Goal: Task Accomplishment & Management: Manage account settings

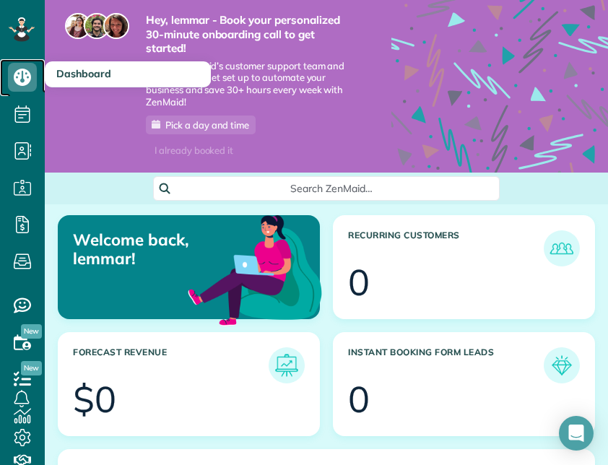
click at [33, 65] on icon at bounding box center [22, 77] width 29 height 29
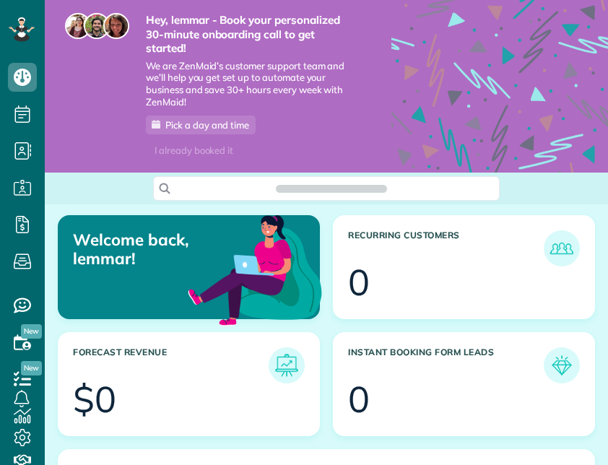
scroll to position [227, 510]
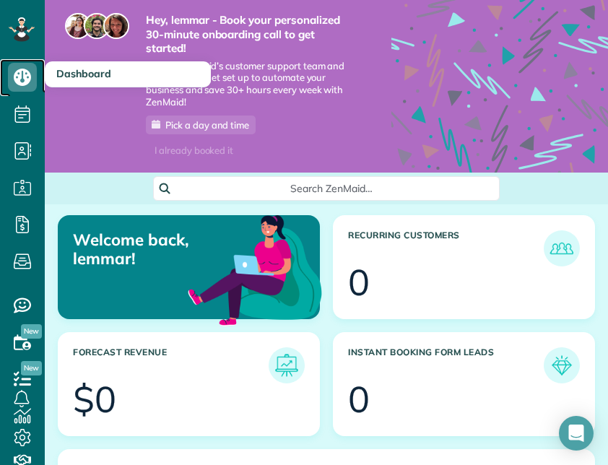
click at [10, 79] on icon at bounding box center [22, 77] width 29 height 29
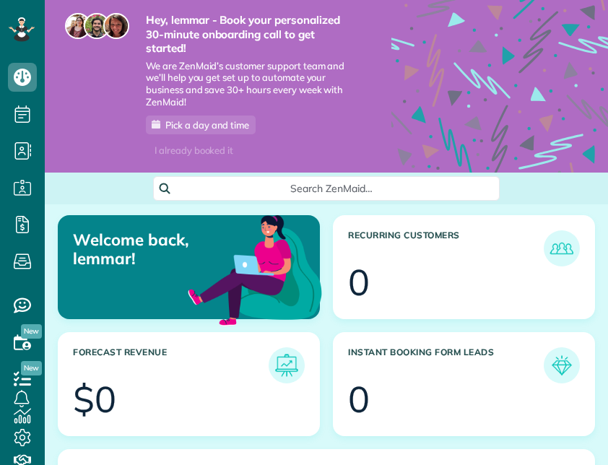
scroll to position [227, 510]
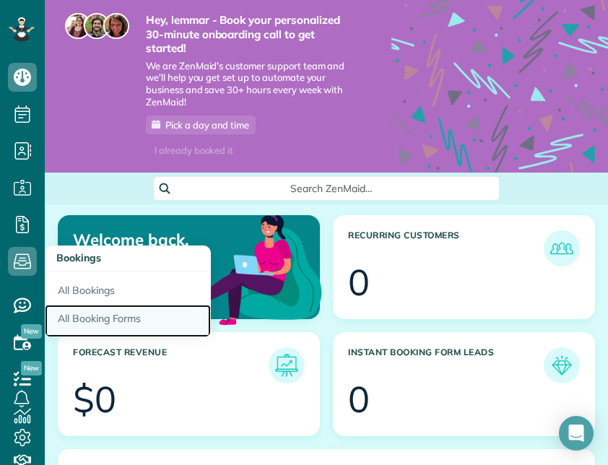
click at [102, 313] on link "All Booking Forms" at bounding box center [128, 321] width 166 height 33
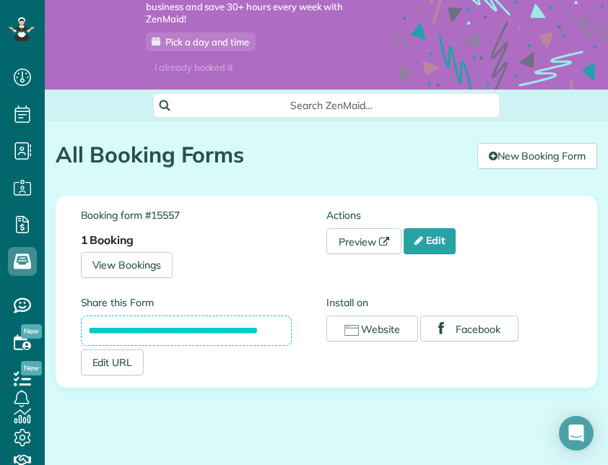
scroll to position [92, 0]
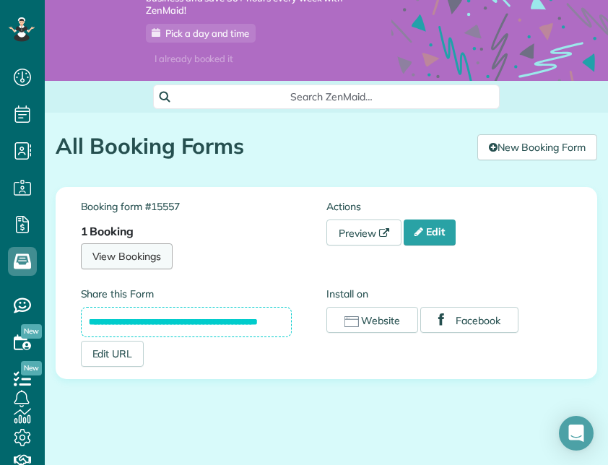
click at [122, 256] on link "View Bookings" at bounding box center [127, 256] width 92 height 26
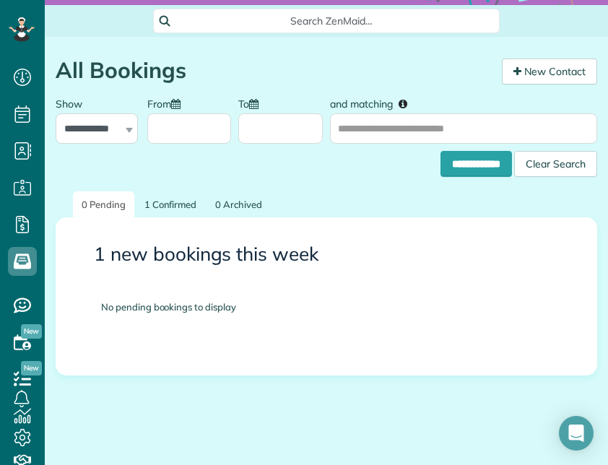
scroll to position [186, 0]
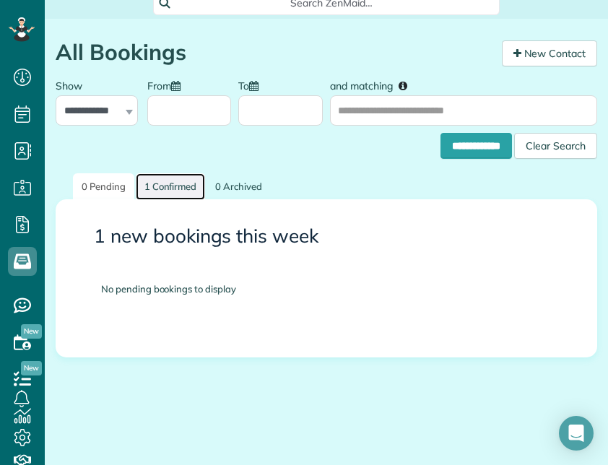
click at [178, 183] on link "1 Confirmed" at bounding box center [171, 186] width 70 height 27
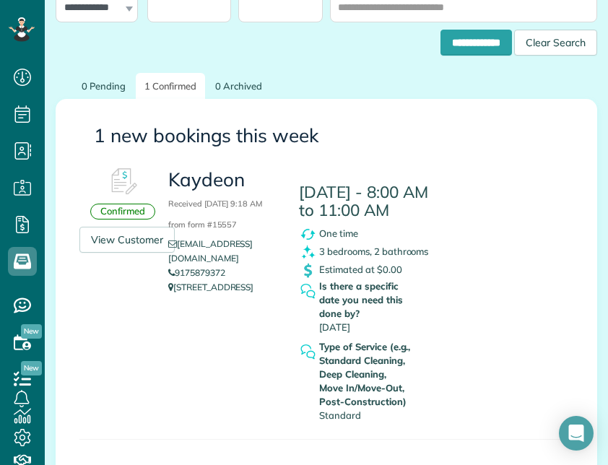
scroll to position [284, 0]
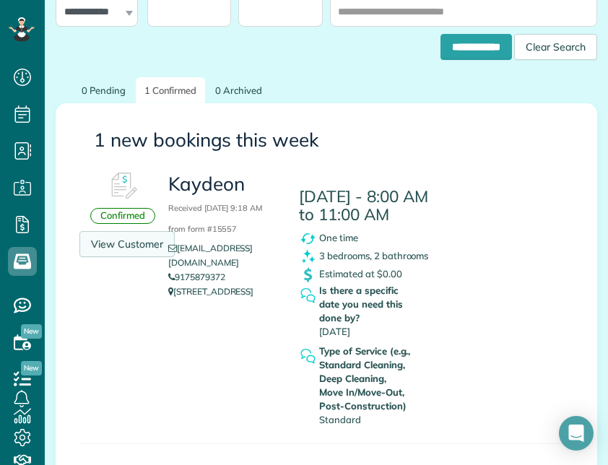
click at [134, 238] on link "View Customer" at bounding box center [126, 244] width 95 height 26
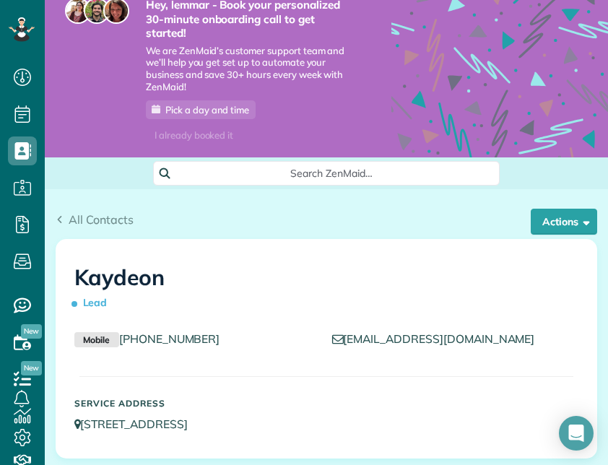
scroll to position [13, 0]
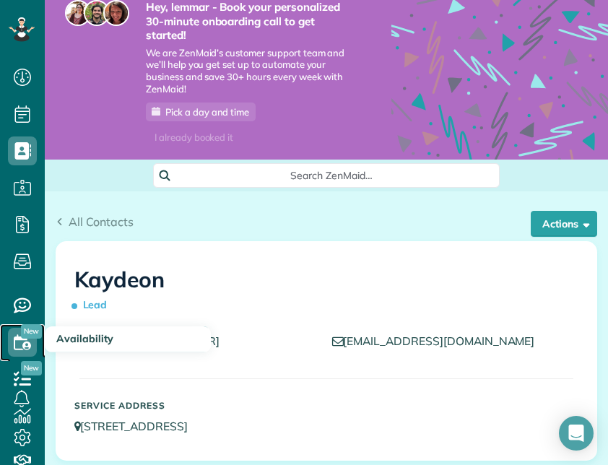
click at [24, 342] on use at bounding box center [22, 341] width 17 height 15
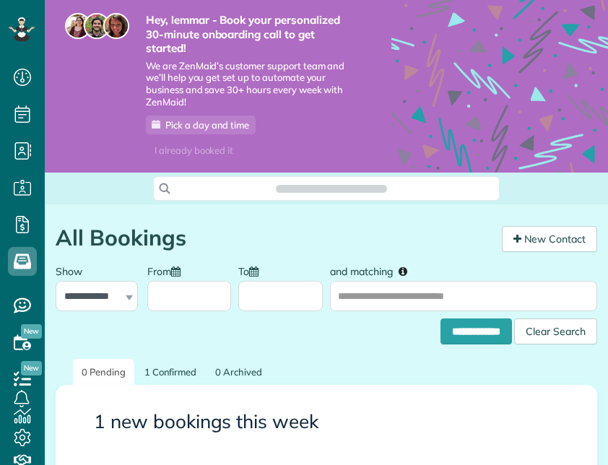
scroll to position [6, 6]
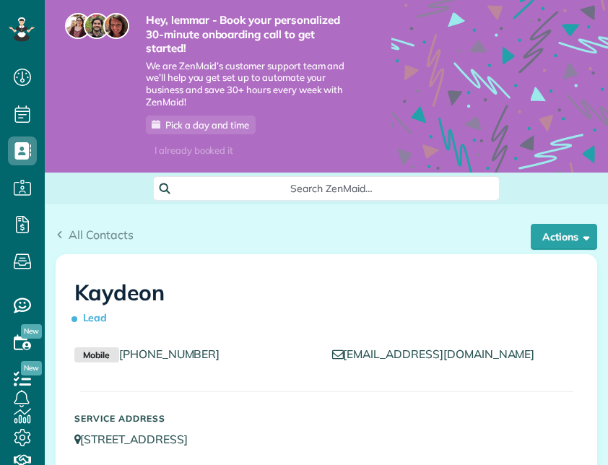
scroll to position [6, 6]
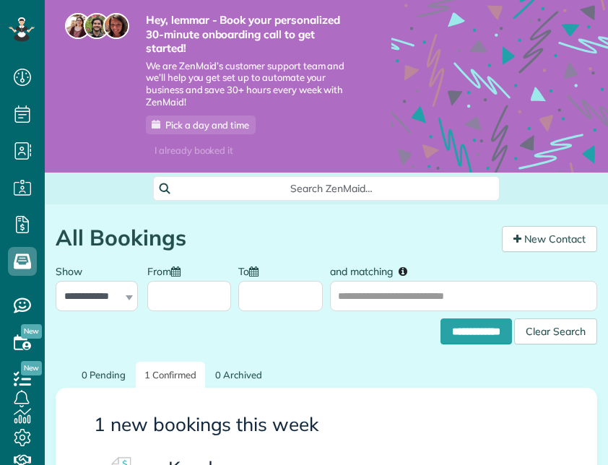
scroll to position [6, 6]
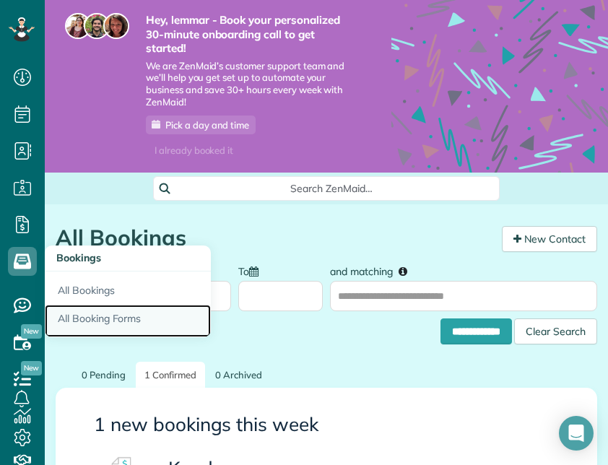
click at [90, 313] on link "All Booking Forms" at bounding box center [128, 321] width 166 height 33
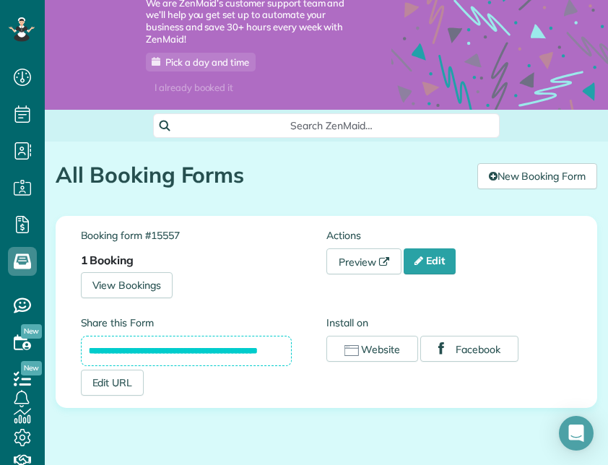
scroll to position [113, 0]
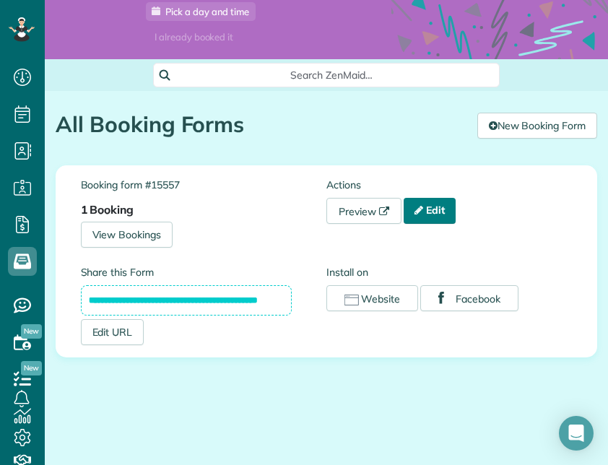
click at [435, 211] on link "Edit" at bounding box center [429, 211] width 52 height 26
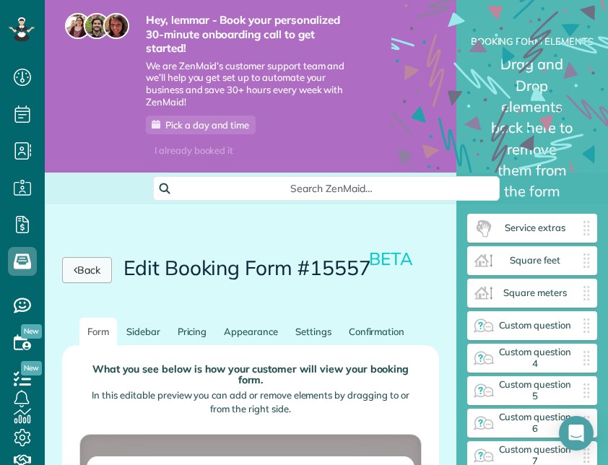
click at [108, 270] on link "Back" at bounding box center [87, 270] width 50 height 26
